Goal: Browse casually

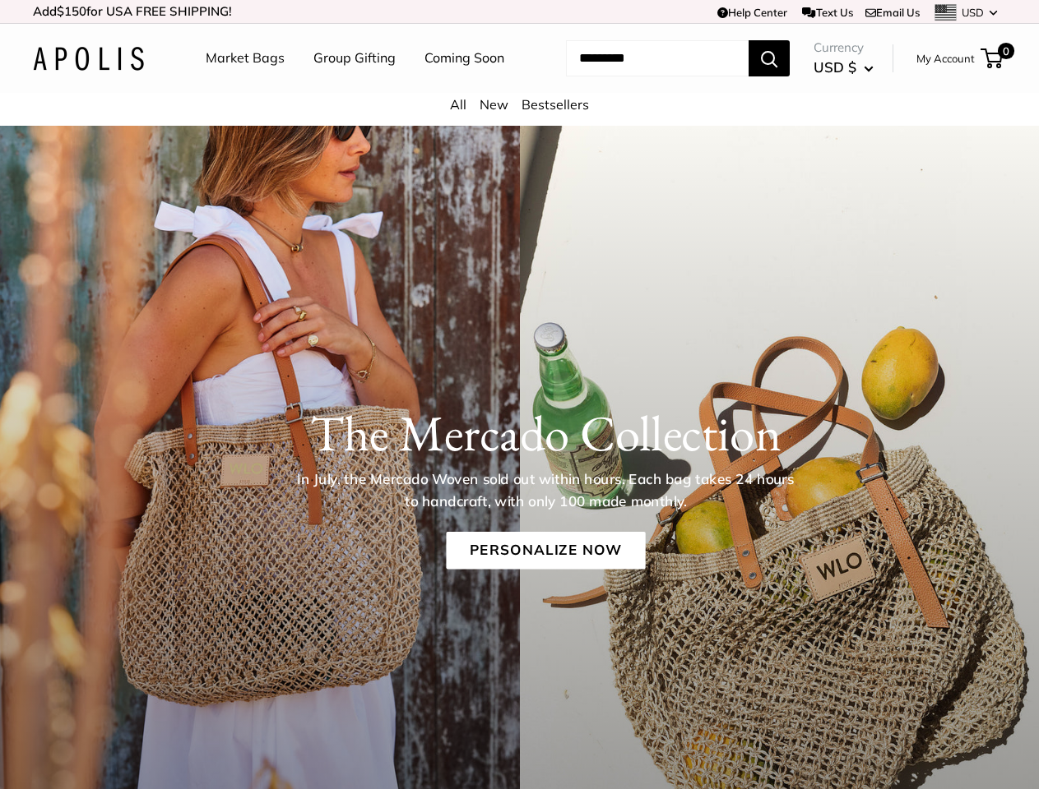
click at [519, 395] on div "The [PERSON_NAME] Collection In July, the [PERSON_NAME] Woven sold out within h…" at bounding box center [519, 476] width 1039 height 228
click at [519, 12] on td "Help Center Text Us Email Us *** *** *** *** *** *** *** *** *** *** *** USD US…" at bounding box center [718, 11] width 576 height 23
click at [519, 85] on nav "Market Bags Group Gifting Coming Soon" at bounding box center [369, 58] width 393 height 53
click at [349, 85] on ul "Market Bags Group Gifting Coming Soon" at bounding box center [369, 58] width 327 height 53
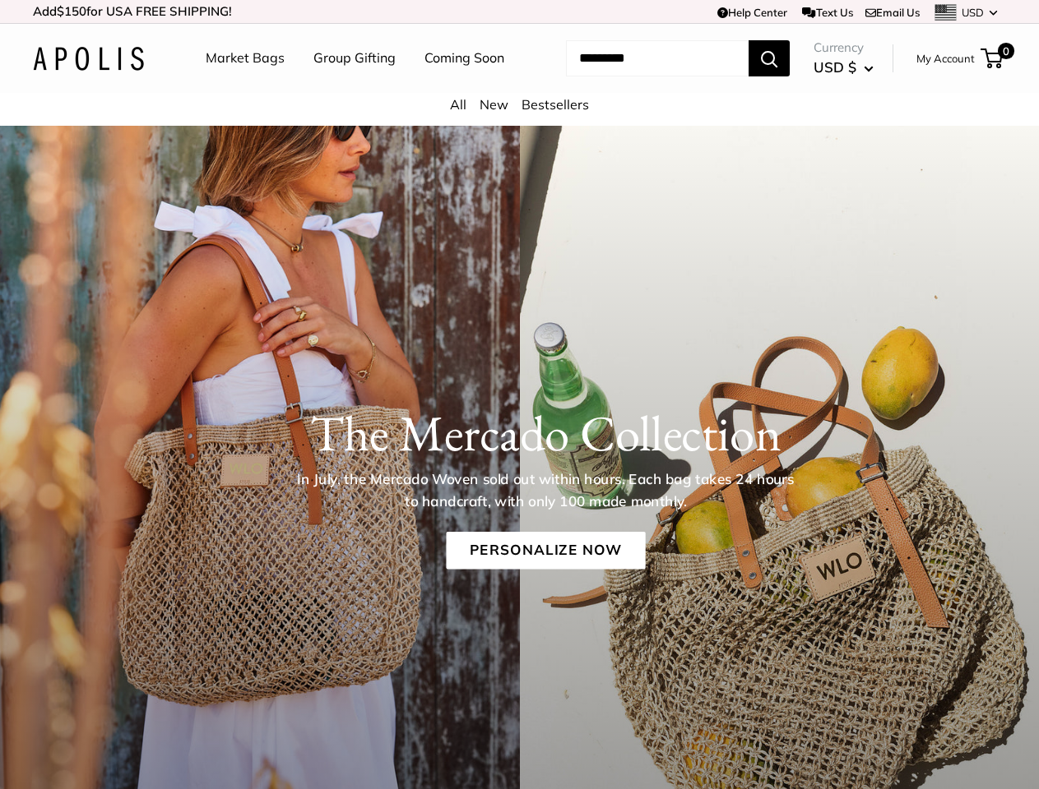
click at [637, 76] on input "Search..." at bounding box center [657, 58] width 183 height 36
click at [519, 463] on h1 "The Mercado Collection" at bounding box center [545, 433] width 924 height 59
